Goal: Book appointment/travel/reservation

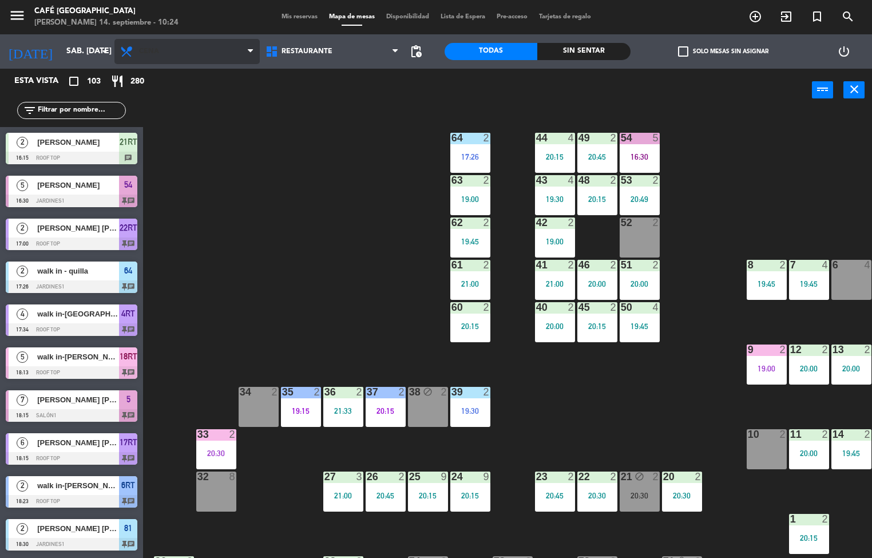
click at [207, 55] on span "Cena" at bounding box center [186, 51] width 145 height 25
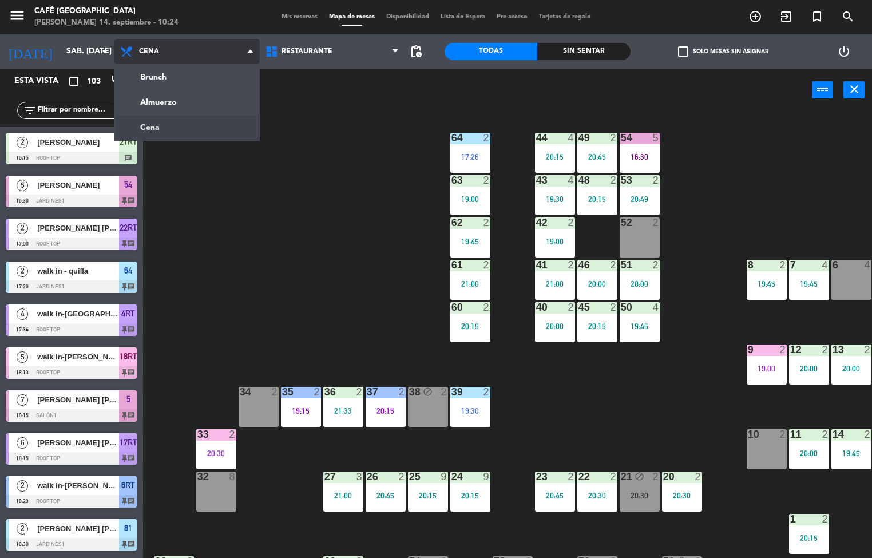
click at [209, 95] on ng-component "menu Café [GEOGRAPHIC_DATA][PERSON_NAME]. septiembre - 10:24 Mis reservas Mapa …" at bounding box center [436, 279] width 872 height 559
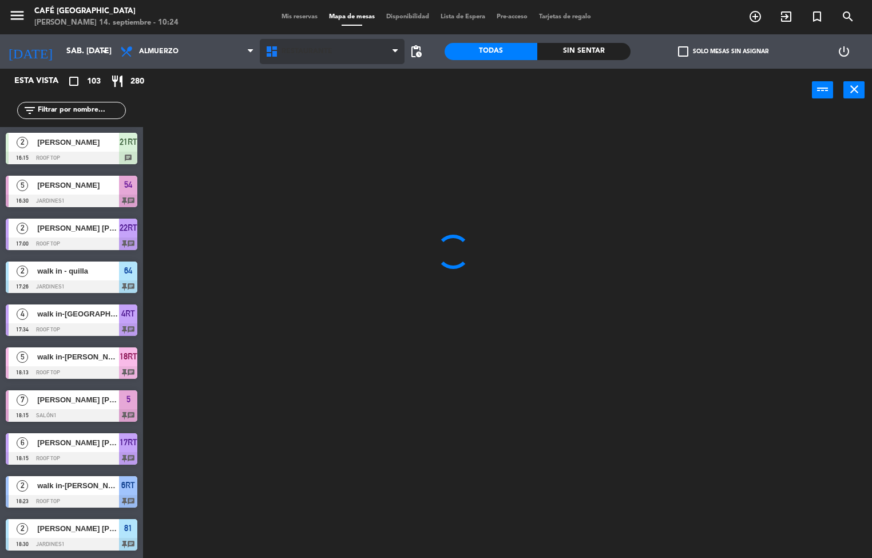
click at [331, 55] on span "Restaurante" at bounding box center [307, 52] width 51 height 8
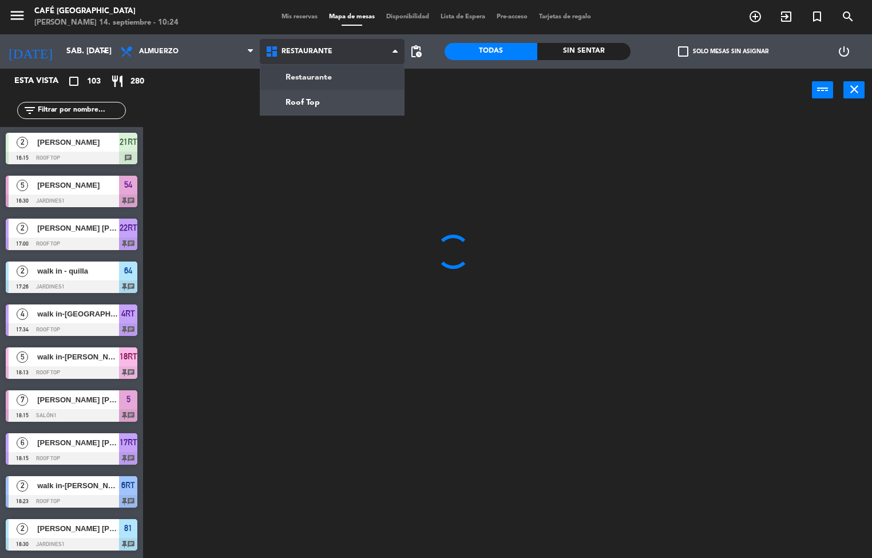
click at [332, 108] on ng-component "menu Café [GEOGRAPHIC_DATA][PERSON_NAME]. septiembre - 10:24 Mis reservas Mapa …" at bounding box center [436, 279] width 872 height 559
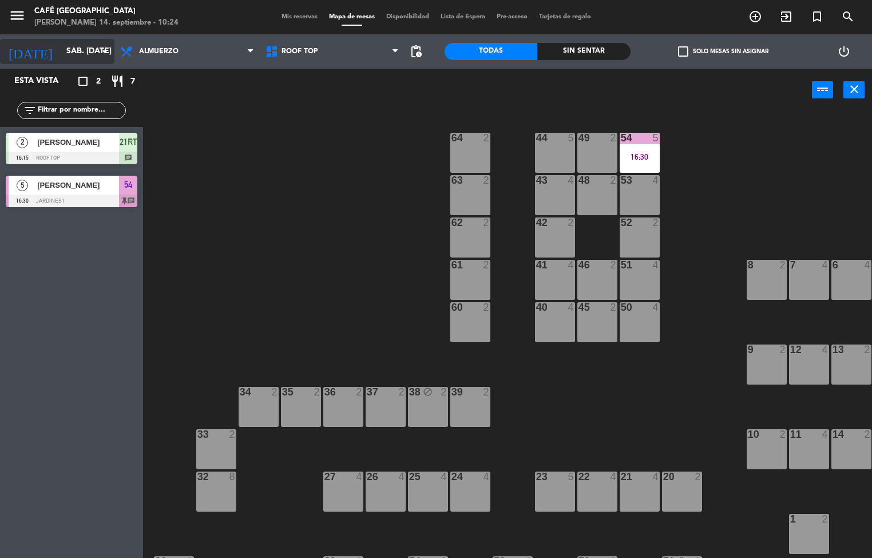
click at [85, 52] on input "sáb. [DATE]" at bounding box center [115, 51] width 109 height 21
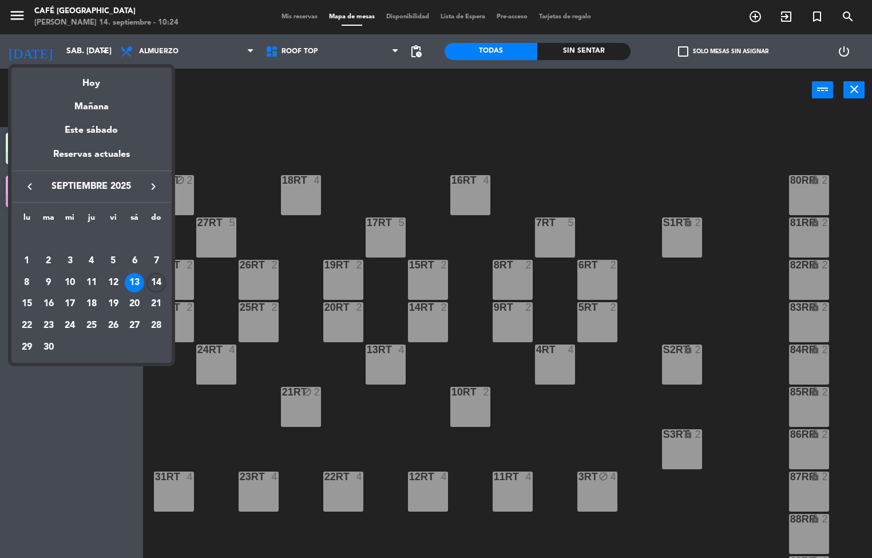
click at [161, 273] on td "14" at bounding box center [156, 283] width 22 height 22
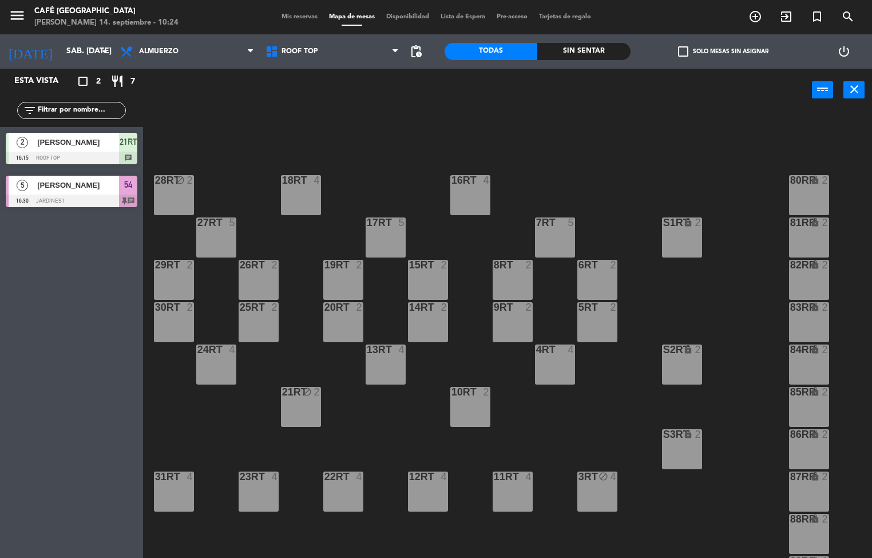
type input "dom. [DATE]"
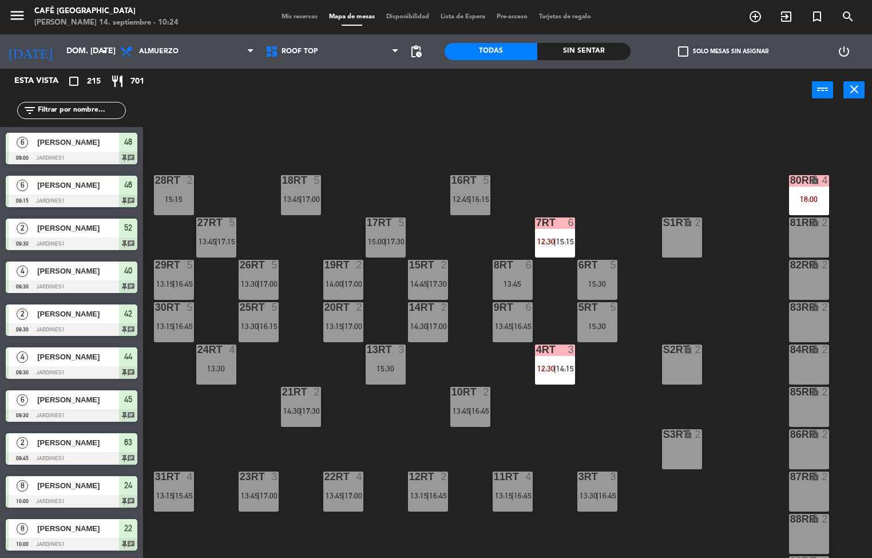
scroll to position [413, 0]
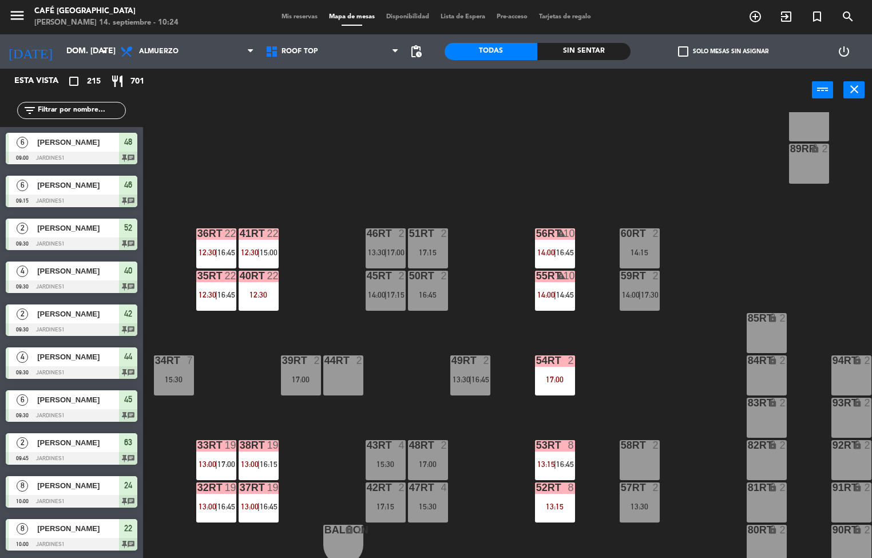
click at [255, 291] on div "12:30" at bounding box center [259, 295] width 40 height 8
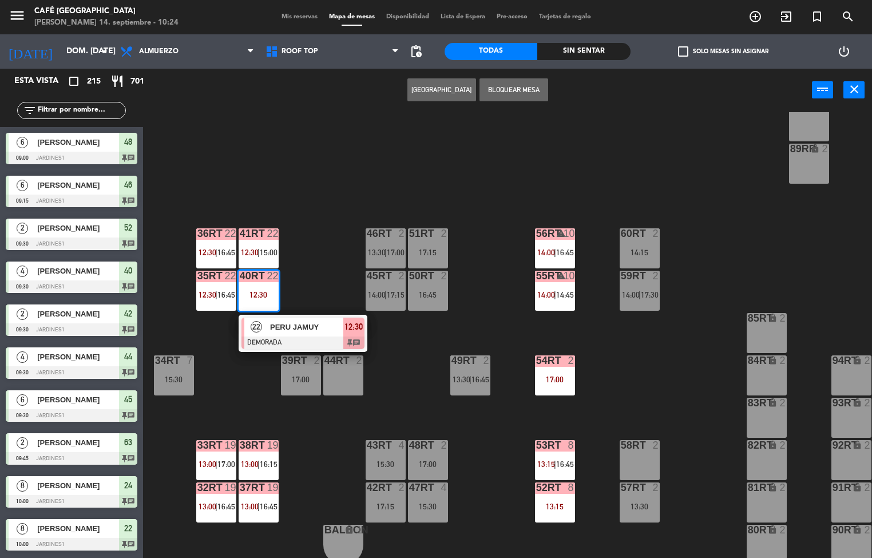
click at [320, 325] on span "PERU JAMUY" at bounding box center [306, 327] width 73 height 12
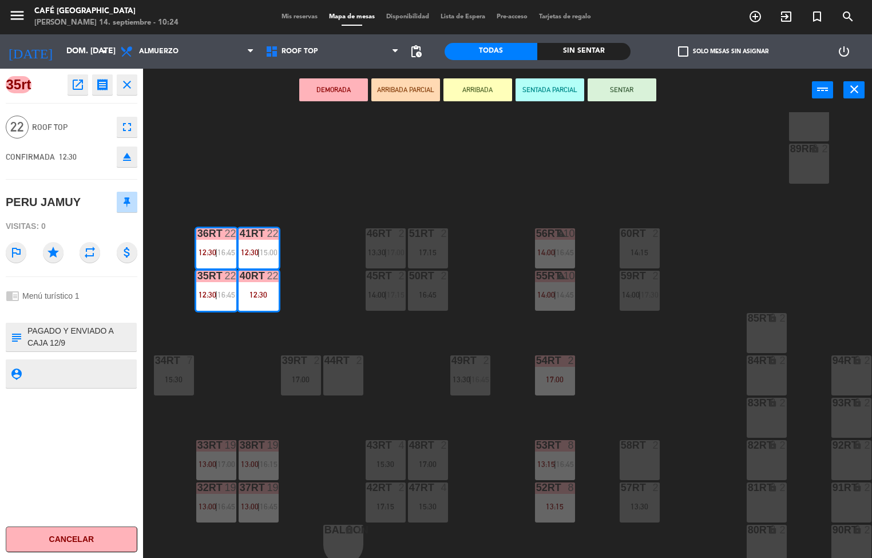
click at [80, 84] on icon "open_in_new" at bounding box center [78, 85] width 14 height 14
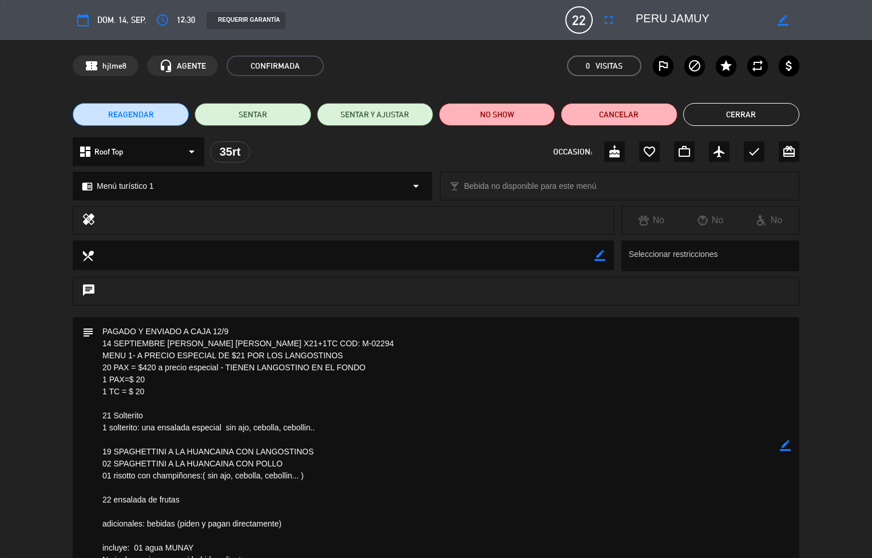
click at [733, 110] on button "Cerrar" at bounding box center [741, 114] width 116 height 23
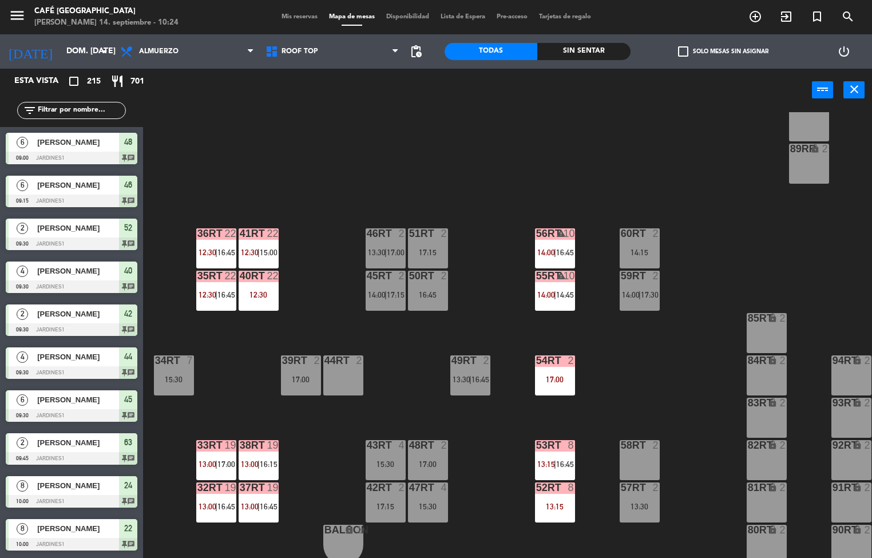
click at [254, 462] on span "13:00" at bounding box center [250, 464] width 18 height 9
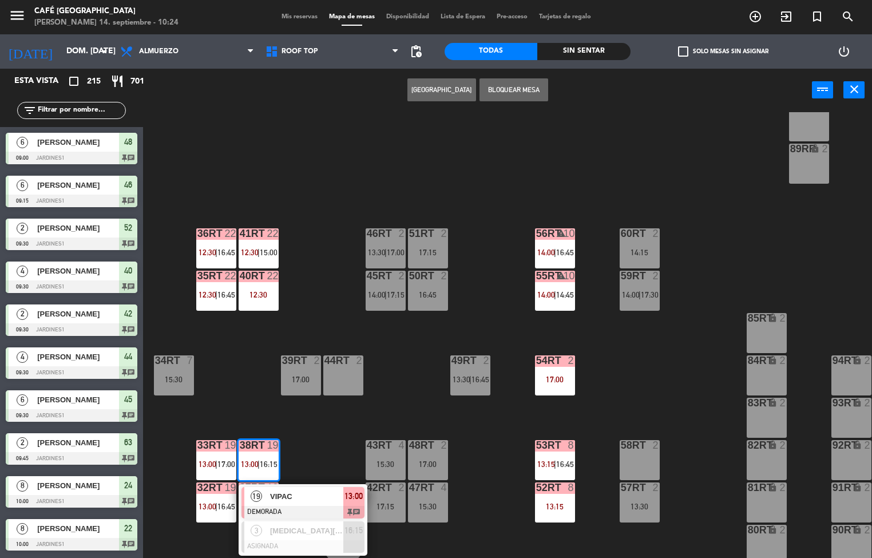
scroll to position [1, 0]
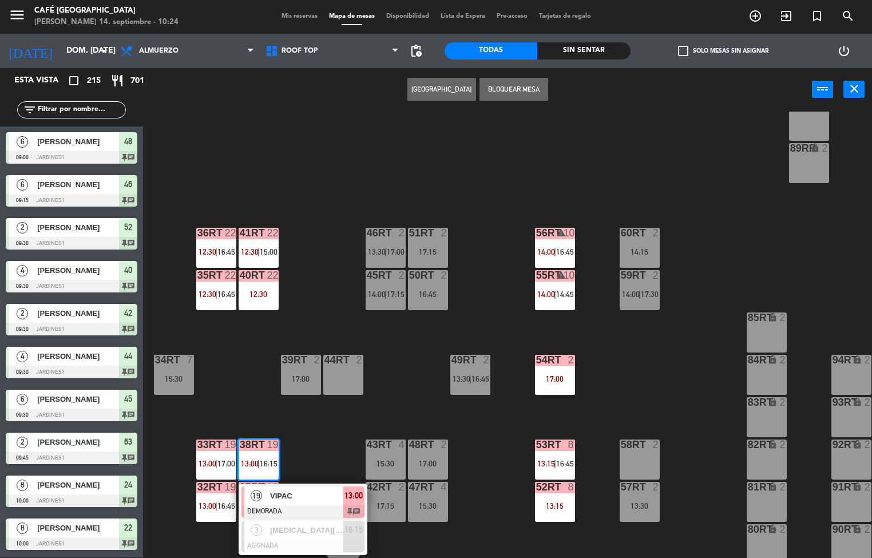
click at [302, 498] on span "VIPAC" at bounding box center [306, 496] width 73 height 12
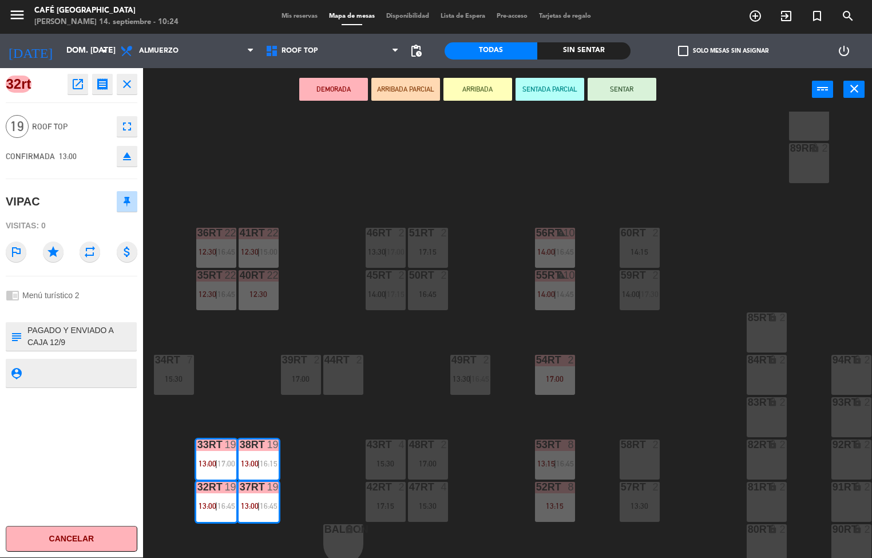
click at [80, 86] on icon "open_in_new" at bounding box center [78, 84] width 14 height 14
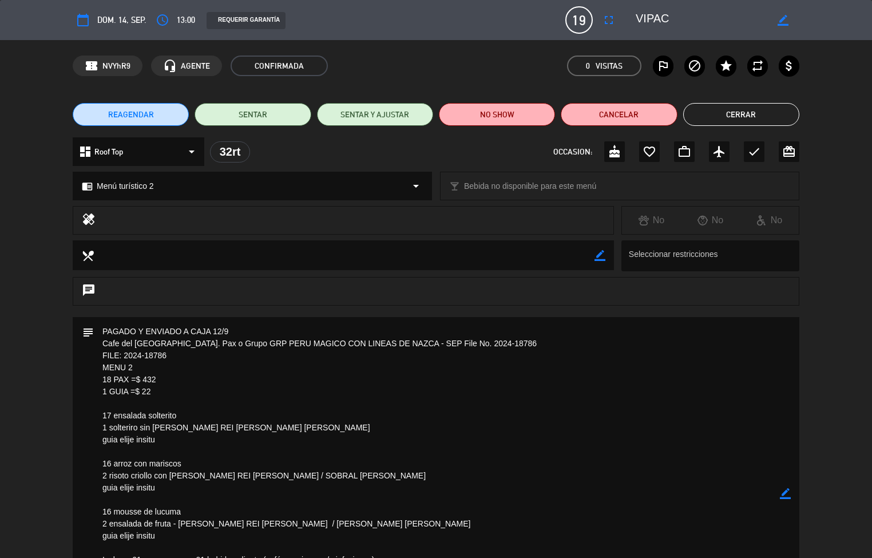
click at [738, 114] on button "Cerrar" at bounding box center [741, 114] width 116 height 23
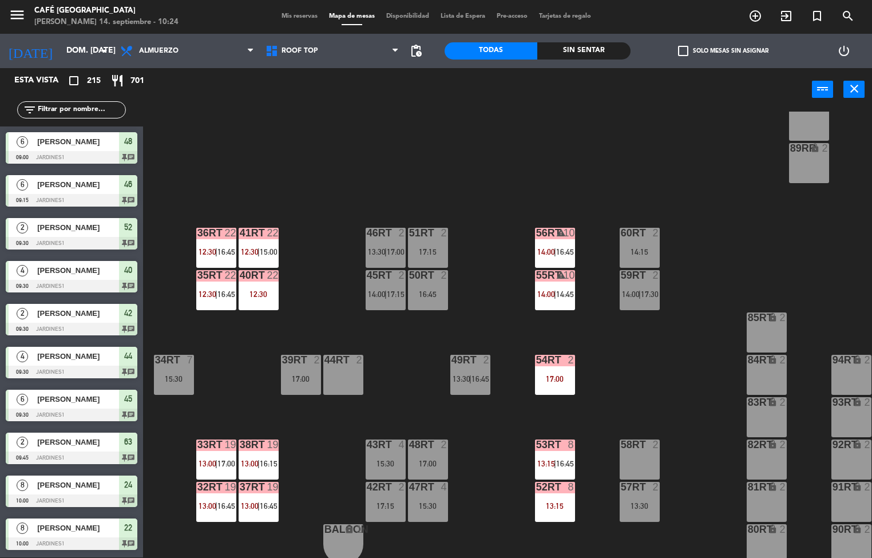
click at [426, 445] on div at bounding box center [427, 445] width 19 height 10
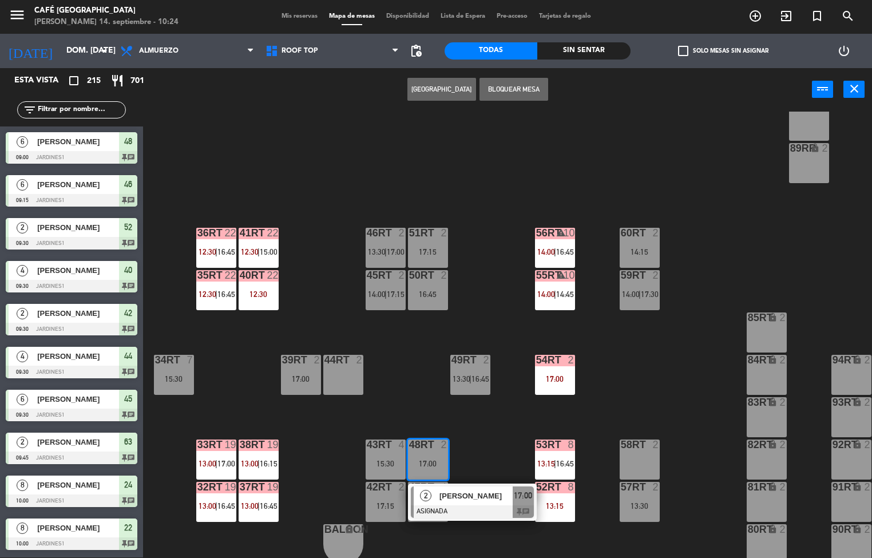
click at [484, 424] on div "18RT 5 13:45 | 17:00 16RT 5 12:45 | 16:15 28RT 2 15:15 80RR lock 4 18:00 27RT 5…" at bounding box center [512, 335] width 721 height 446
